Goal: Information Seeking & Learning: Learn about a topic

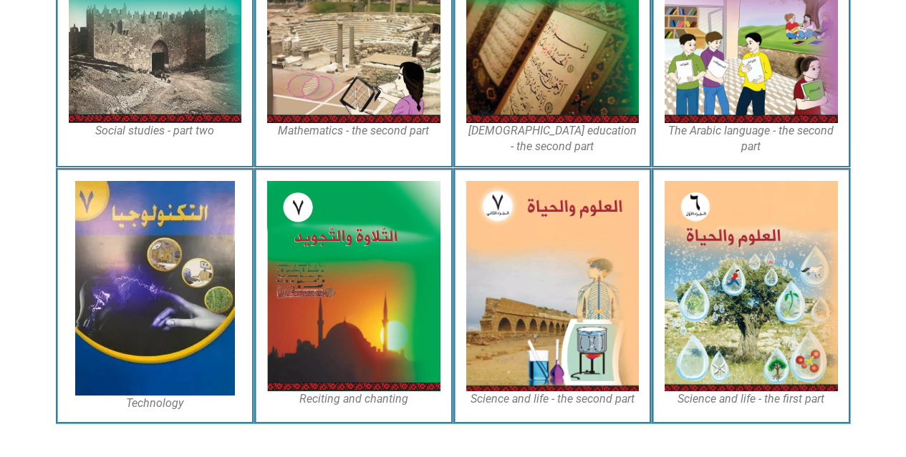
scroll to position [837, 0]
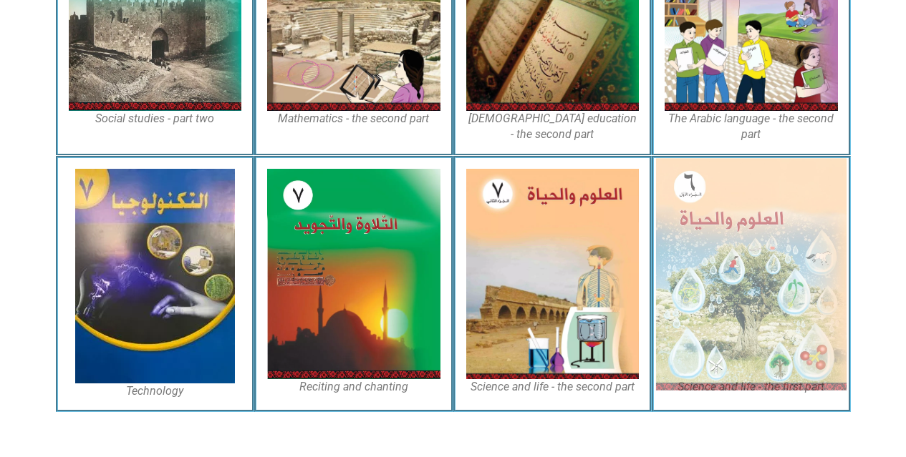
click at [698, 253] on img at bounding box center [751, 274] width 190 height 232
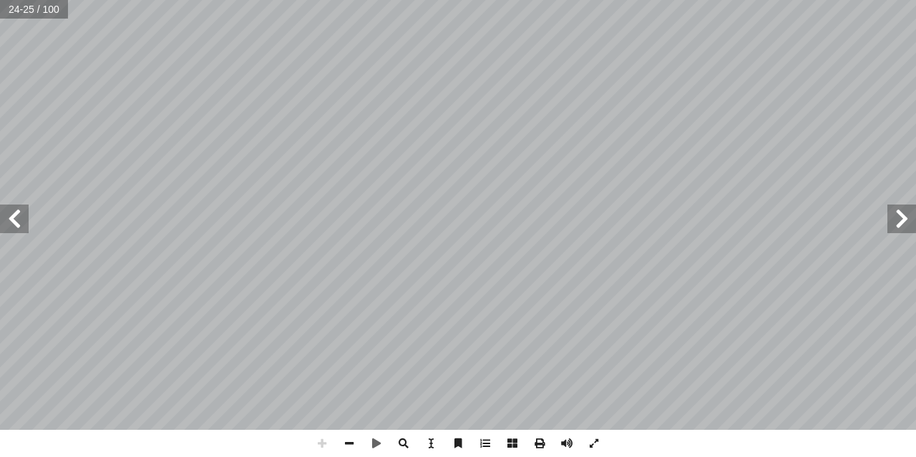
click at [14, 222] on span at bounding box center [14, 219] width 29 height 29
click at [399, 0] on html "الصفحة الرئيسية الصف الأول الصف الثاني الصف الثالث الصف الرابع الصف الخامس الصف…" at bounding box center [458, 65] width 916 height 130
click at [528, 0] on html "الصفحة الرئيسية الصف الأول الصف الثاني الصف الثالث الصف الرابع الصف الخامس الصف…" at bounding box center [458, 65] width 916 height 130
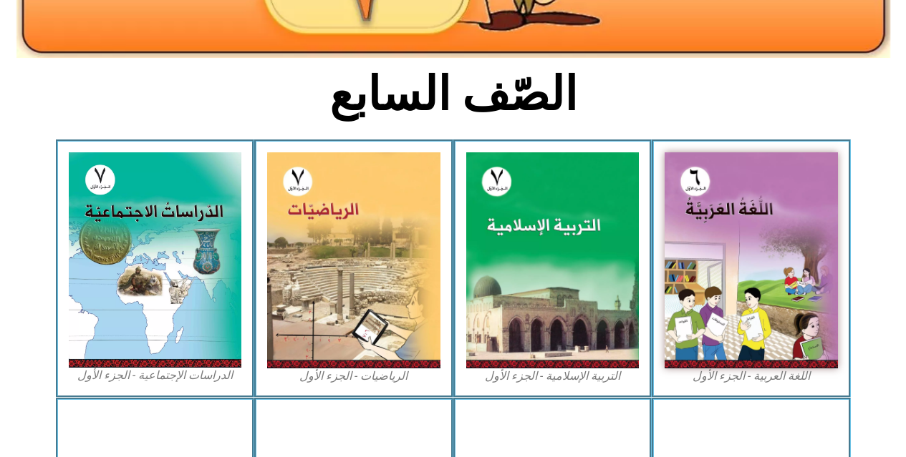
scroll to position [341, 0]
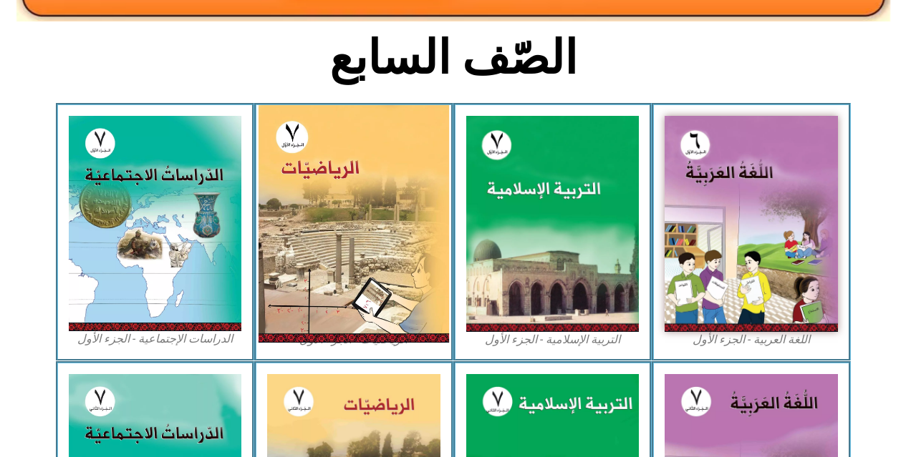
click at [320, 197] on img at bounding box center [353, 224] width 190 height 238
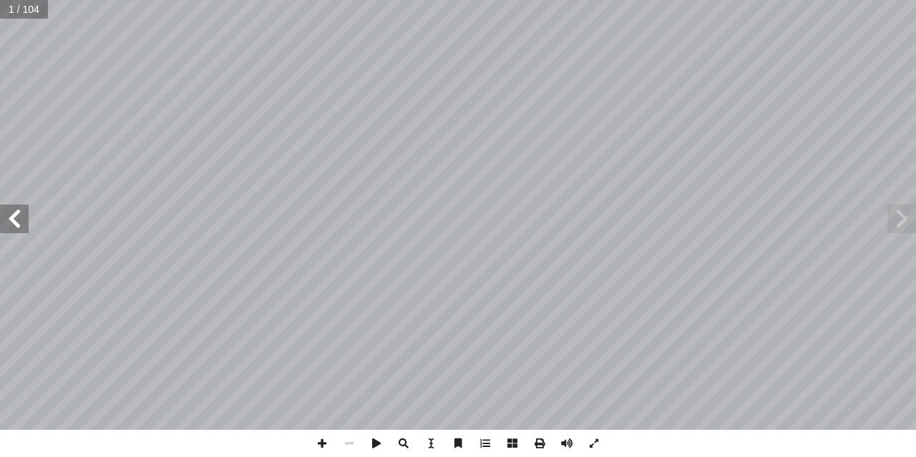
click at [8, 217] on span at bounding box center [14, 219] width 29 height 29
click at [9, 215] on span at bounding box center [14, 219] width 29 height 29
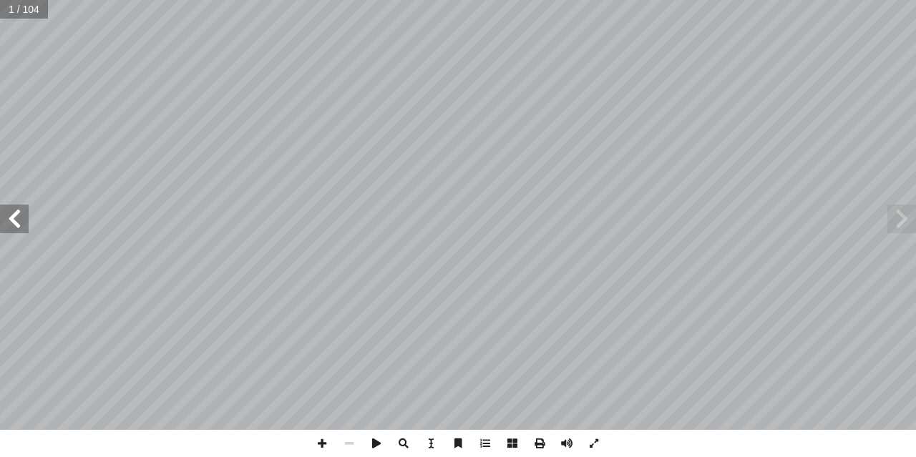
click at [9, 215] on span at bounding box center [14, 219] width 29 height 29
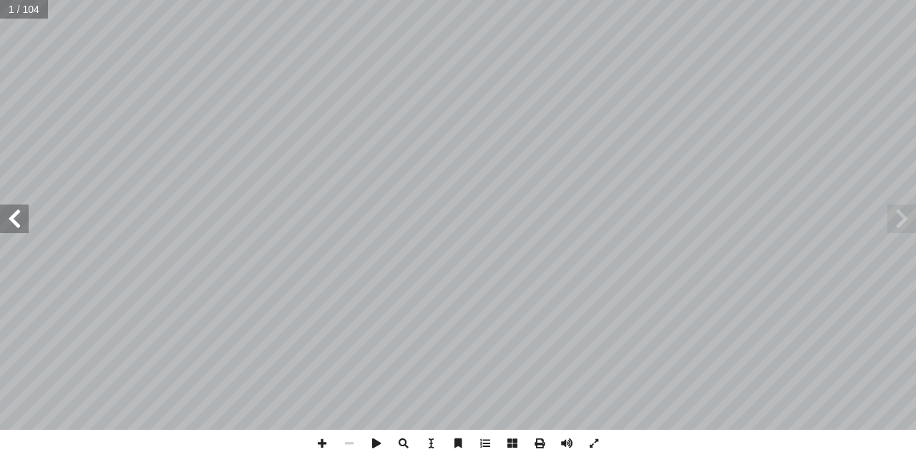
click at [9, 215] on span at bounding box center [14, 219] width 29 height 29
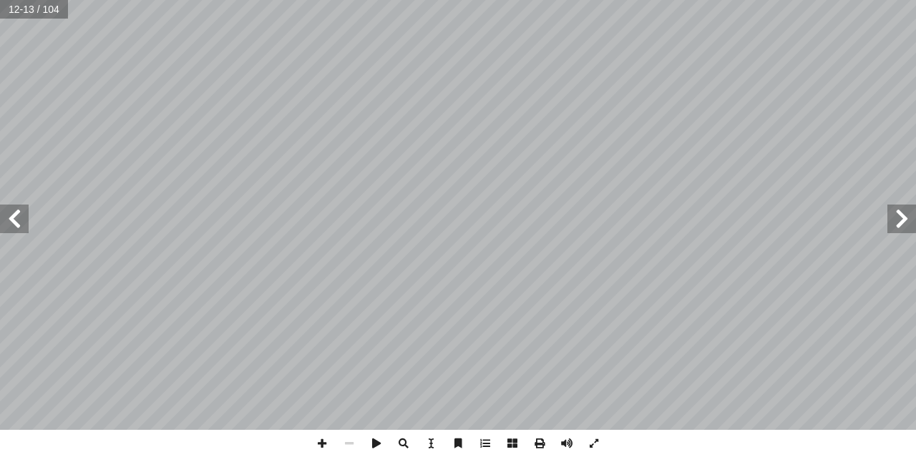
click at [9, 215] on span at bounding box center [14, 219] width 29 height 29
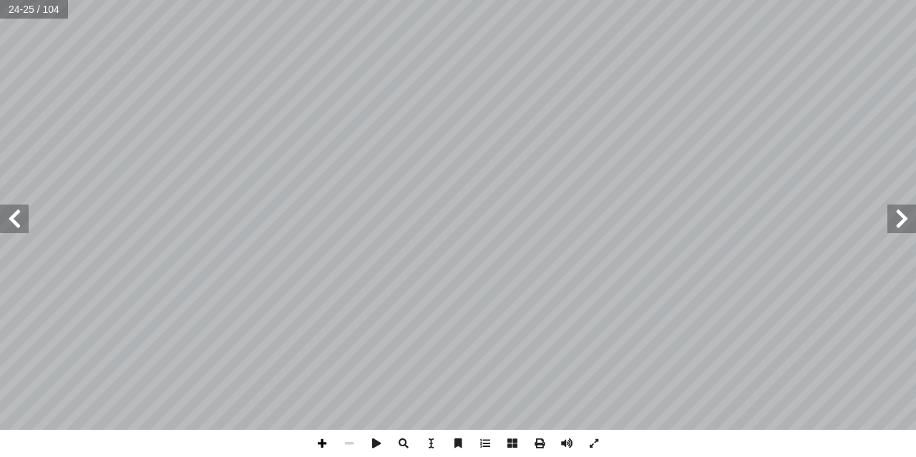
click at [319, 442] on span at bounding box center [322, 443] width 27 height 27
click at [325, 445] on span at bounding box center [322, 443] width 27 height 27
click at [561, 0] on html "الصفحة الرئيسية الصف الأول الصف الثاني الصف الثالث الصف الرابع الصف الخامس الصف…" at bounding box center [458, 65] width 916 height 130
